Goal: Task Accomplishment & Management: Complete application form

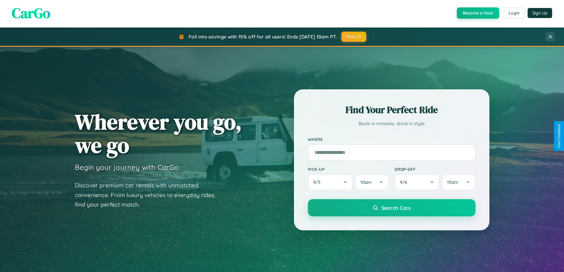
scroll to position [1138, 0]
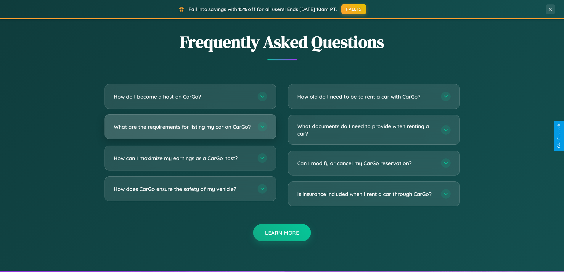
click at [190, 129] on h3 "What are the requirements for listing my car on CarGo?" at bounding box center [183, 126] width 138 height 7
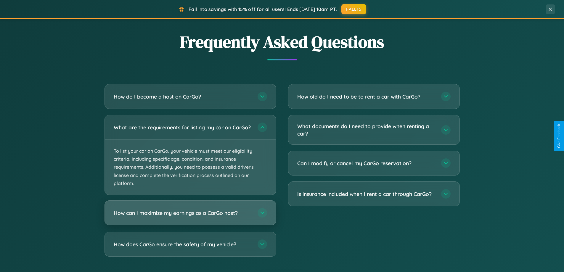
click at [190, 217] on h3 "How can I maximize my earnings as a CarGo host?" at bounding box center [183, 212] width 138 height 7
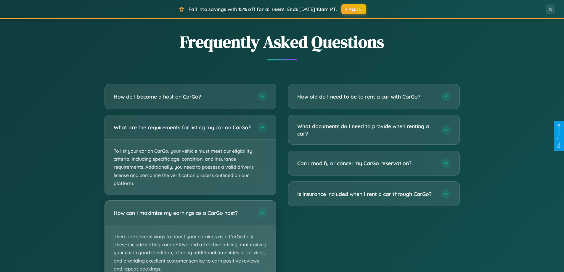
click at [190, 238] on p "There are several ways to boost your earnings as a CarGo host. These include se…" at bounding box center [190, 252] width 171 height 55
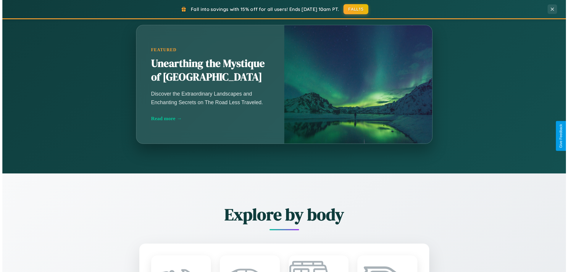
scroll to position [0, 0]
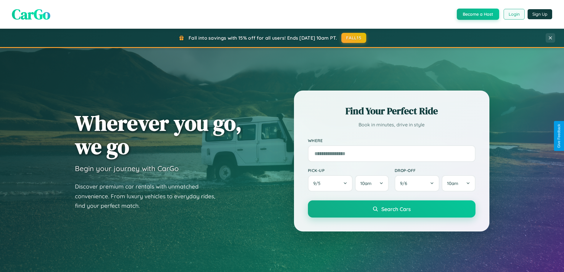
click at [513, 14] on button "Login" at bounding box center [513, 14] width 21 height 11
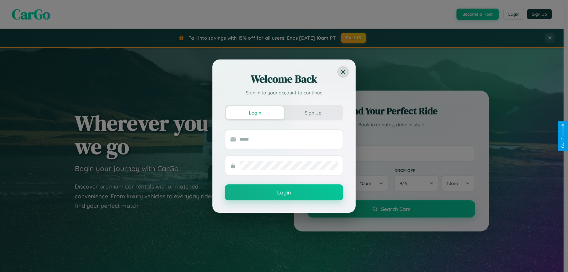
click at [477, 14] on div "Welcome Back Sign in to your account to continue Login Sign Up Login" at bounding box center [284, 136] width 568 height 272
click at [313, 112] on button "Sign Up" at bounding box center [313, 112] width 58 height 13
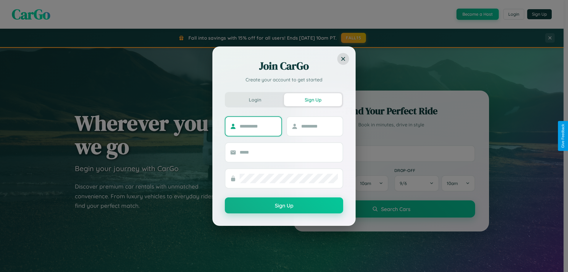
click at [258, 126] on input "text" at bounding box center [258, 126] width 37 height 9
type input "******"
click at [319, 126] on input "text" at bounding box center [319, 126] width 37 height 9
type input "********"
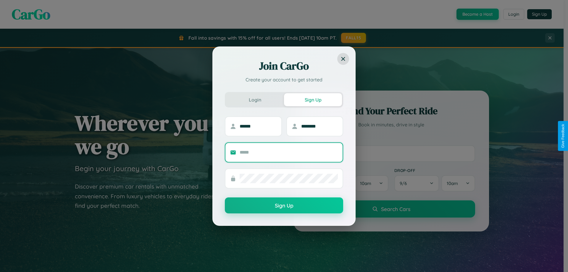
click at [289, 152] on input "text" at bounding box center [289, 152] width 98 height 9
type input "**********"
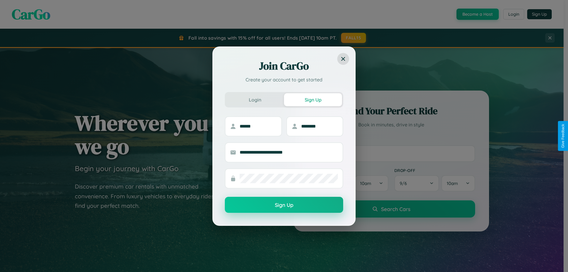
click at [284, 205] on button "Sign Up" at bounding box center [284, 205] width 118 height 16
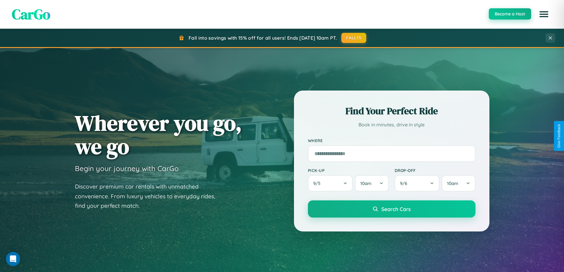
click at [509, 14] on button "Become a Host" at bounding box center [509, 13] width 42 height 11
